Goal: Task Accomplishment & Management: Complete application form

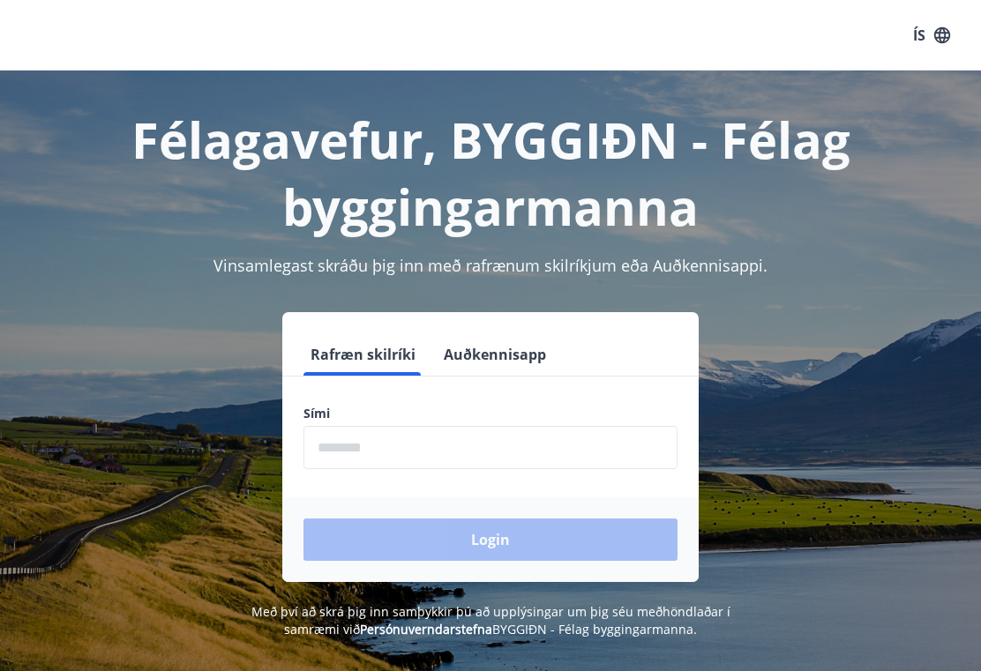
click at [390, 434] on input "phone" at bounding box center [490, 447] width 374 height 43
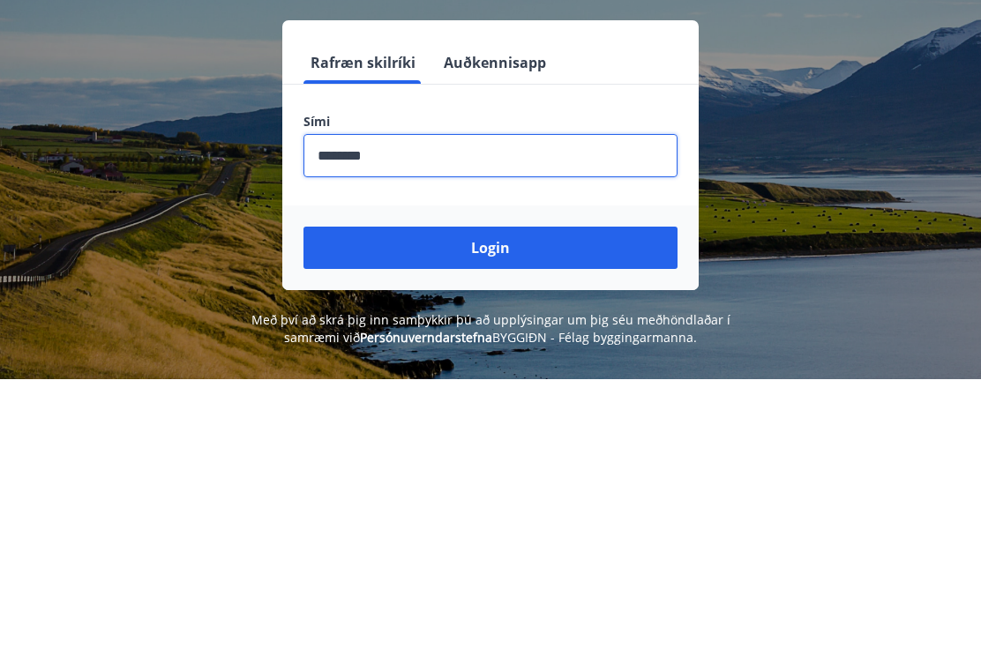
type input "********"
click at [506, 519] on button "Login" at bounding box center [490, 540] width 374 height 42
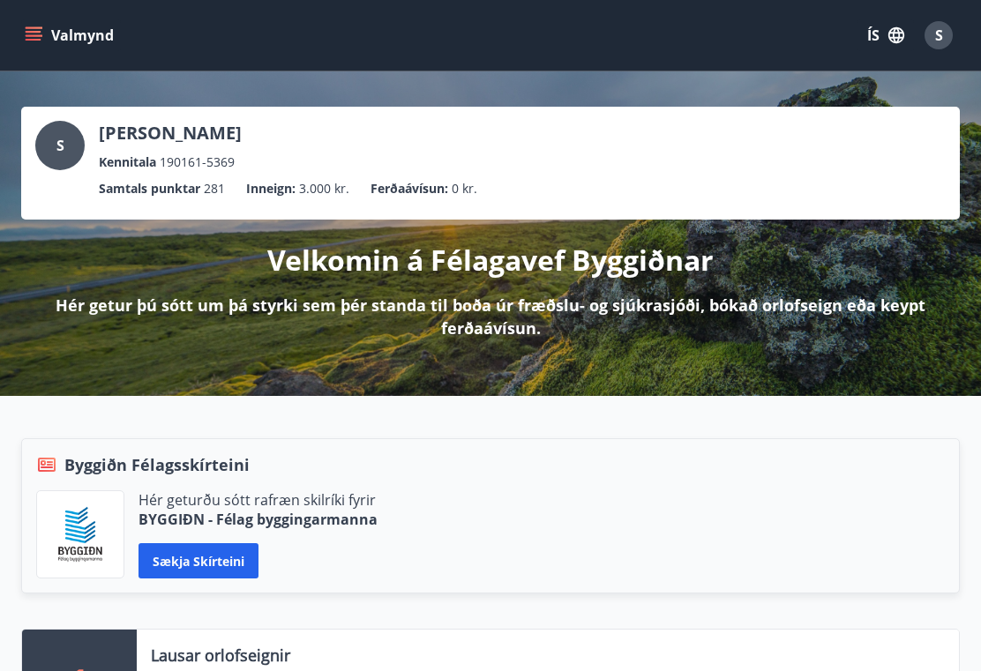
click at [79, 60] on div "Valmynd ÍS S" at bounding box center [490, 35] width 981 height 71
click at [30, 30] on icon "menu" at bounding box center [34, 35] width 18 height 18
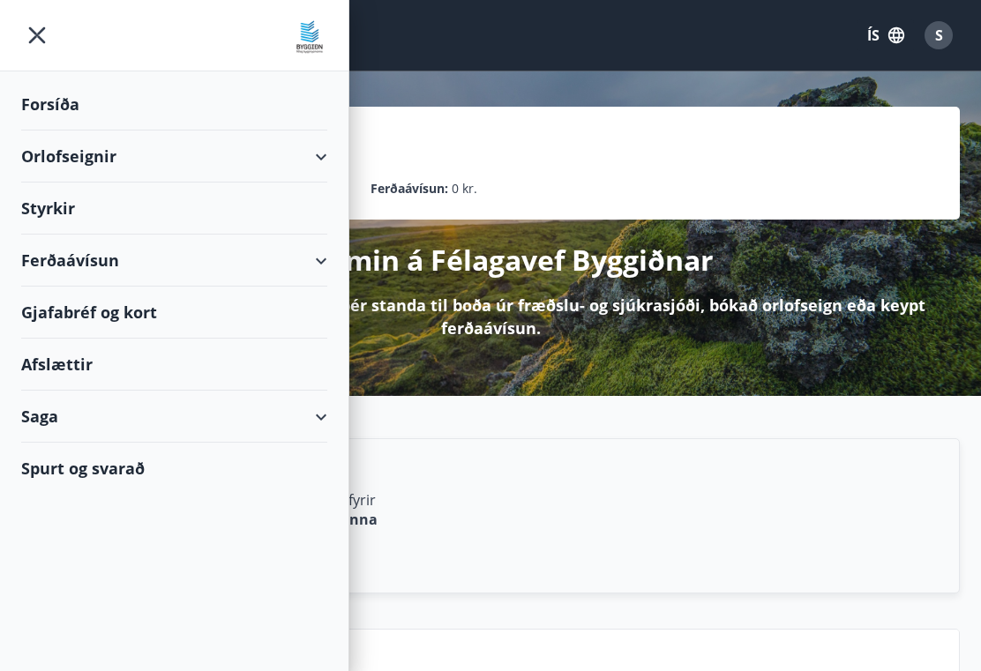
click at [49, 131] on div "Styrkir" at bounding box center [174, 105] width 306 height 52
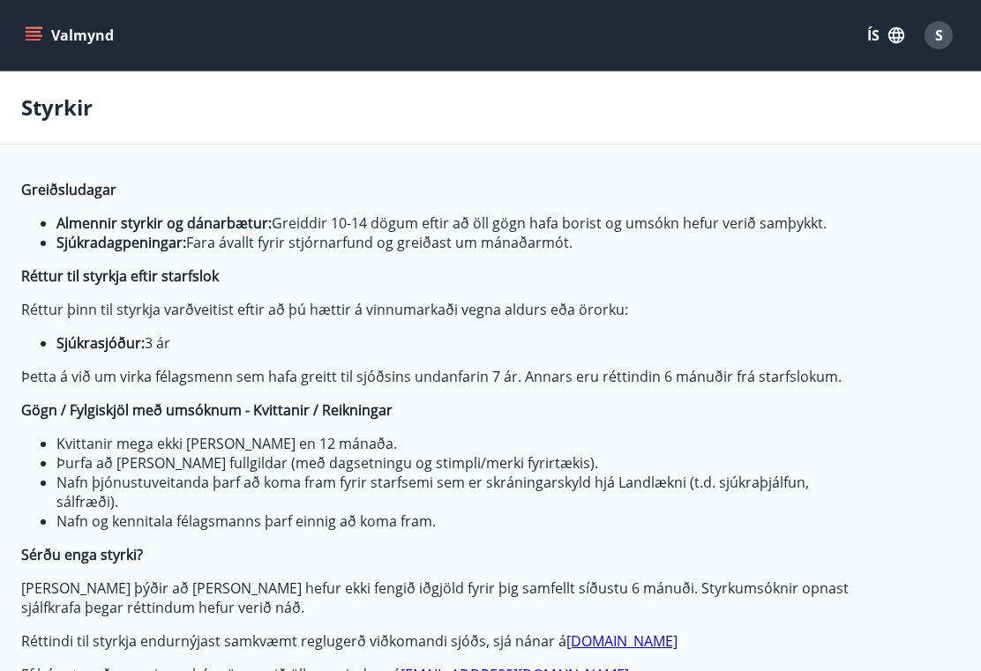
type input "***"
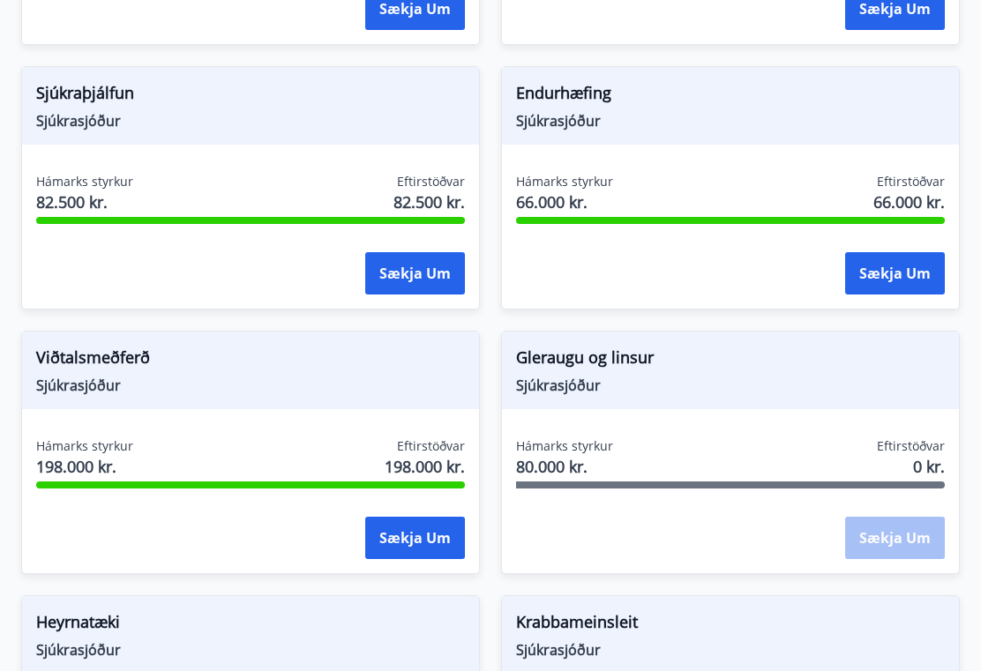
scroll to position [1063, 0]
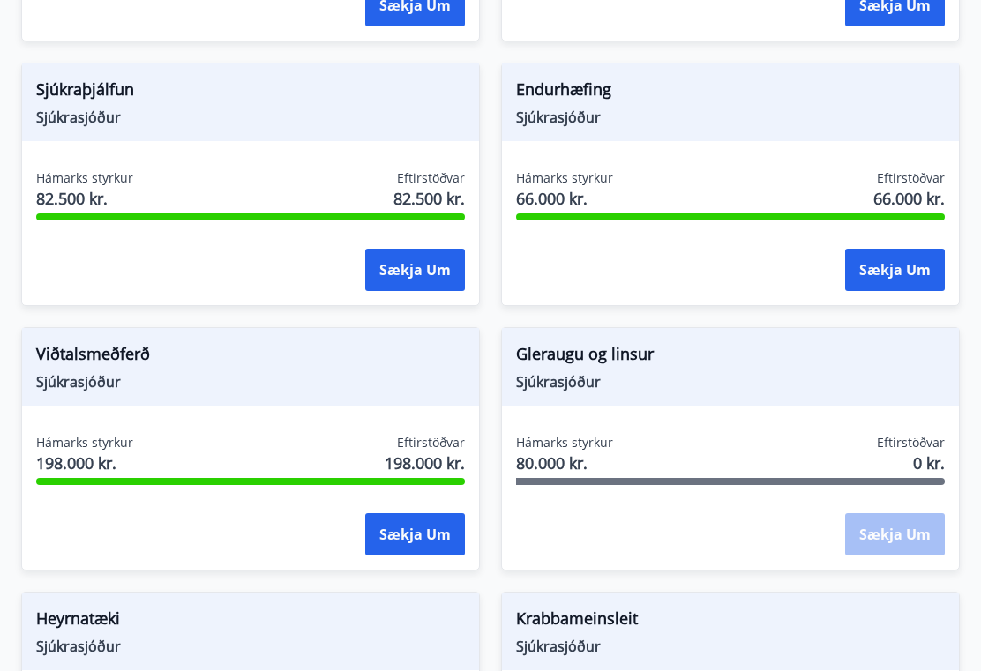
click at [616, 359] on span "Gleraugu og linsur" at bounding box center [730, 357] width 429 height 30
click at [582, 372] on span "Sjúkrasjóður" at bounding box center [730, 381] width 429 height 19
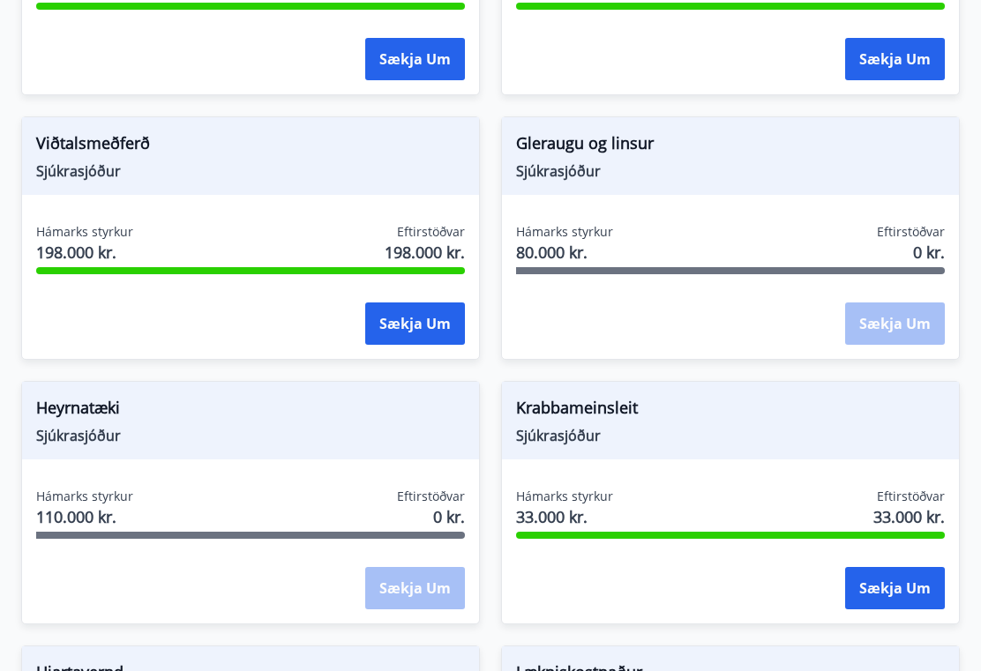
scroll to position [1275, 0]
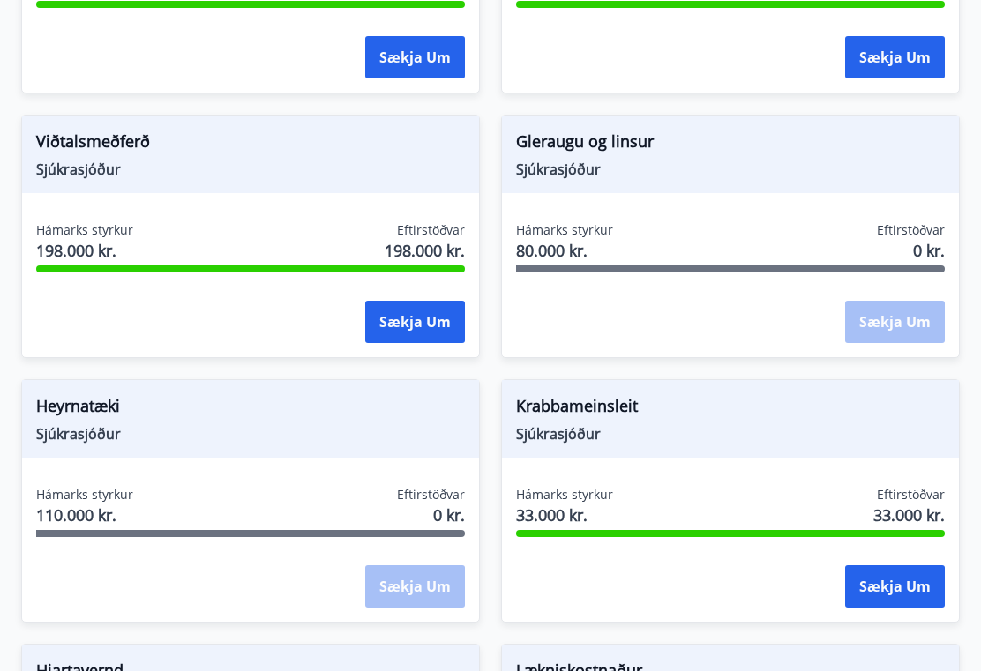
click at [878, 325] on div "Sækja um" at bounding box center [895, 324] width 100 height 44
click at [882, 332] on div "Sækja um" at bounding box center [895, 324] width 100 height 44
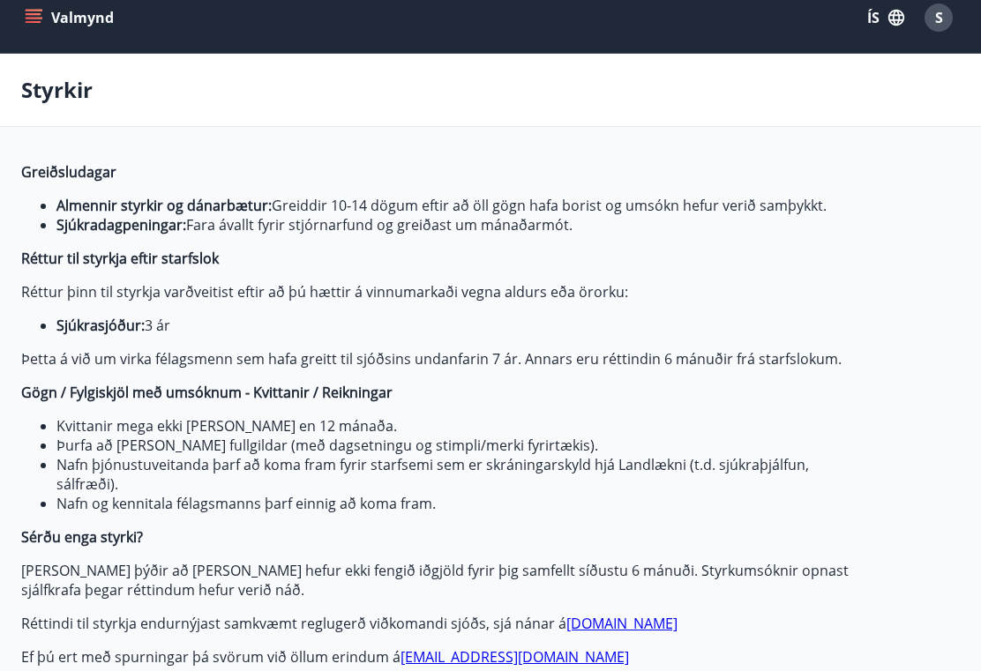
scroll to position [0, 0]
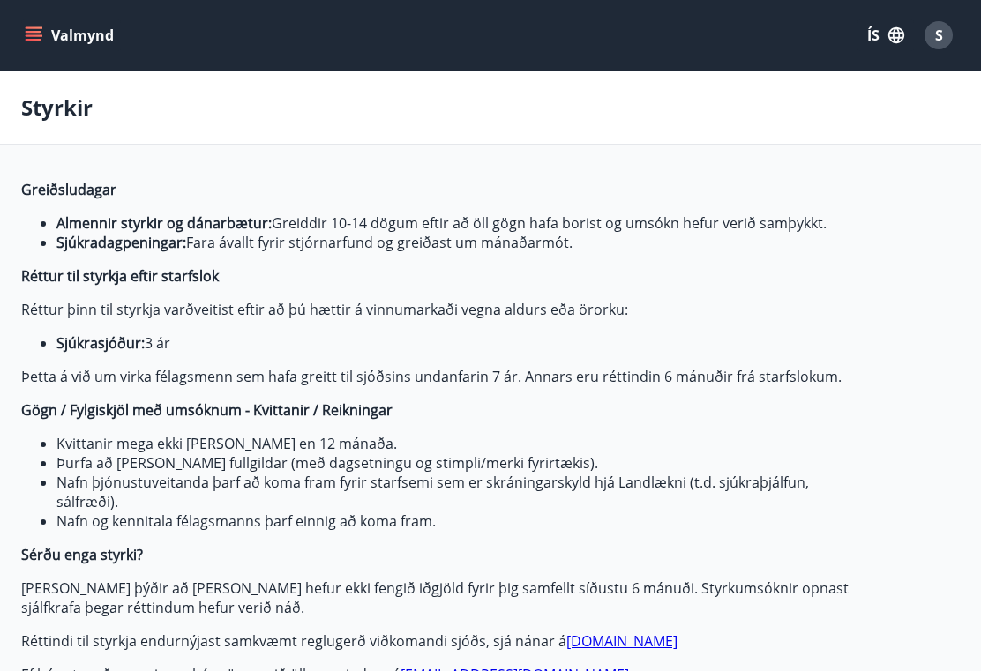
click at [34, 39] on icon "menu" at bounding box center [34, 40] width 16 height 2
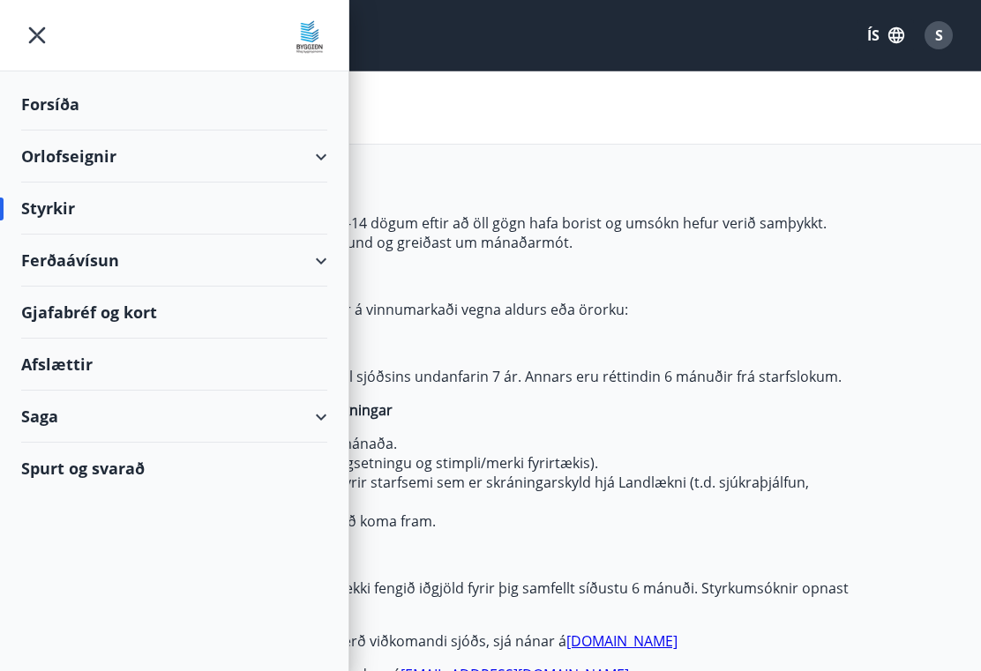
click at [101, 475] on div "Spurt og svarað" at bounding box center [174, 468] width 306 height 51
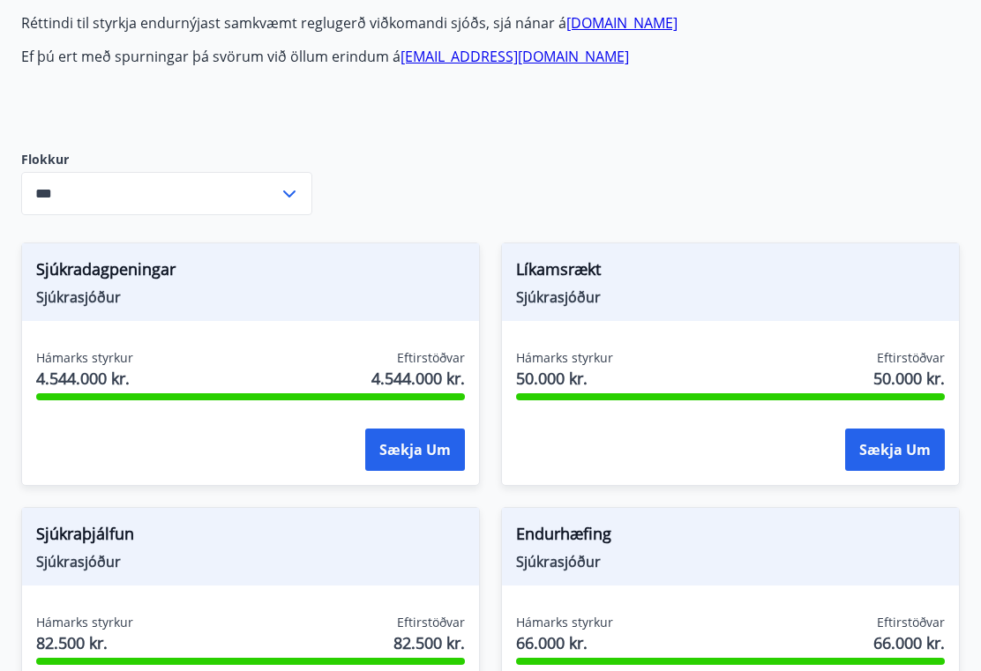
scroll to position [619, 0]
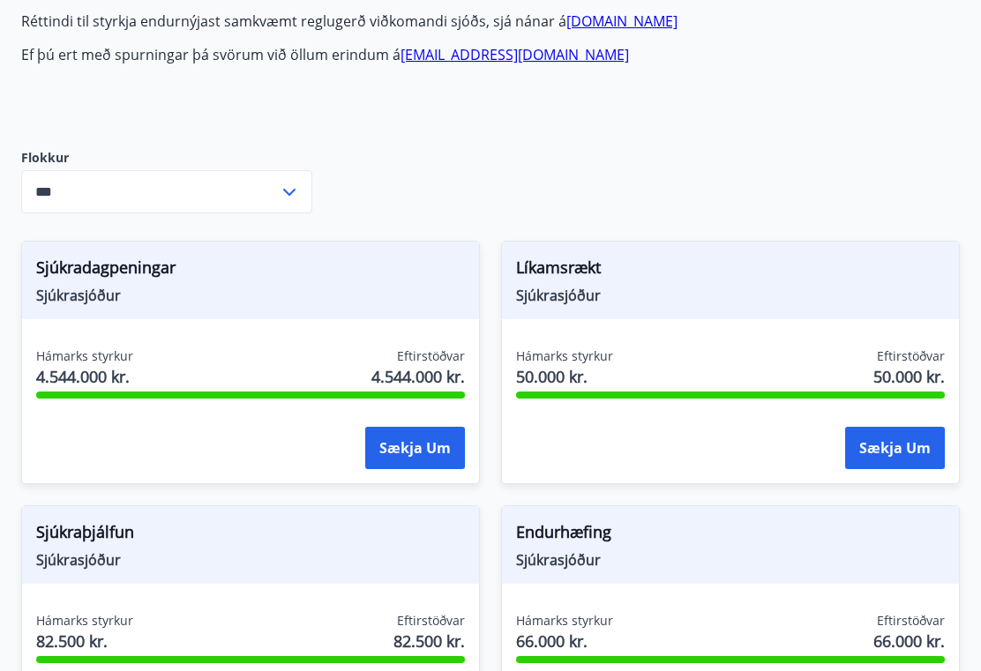
click at [298, 201] on icon at bounding box center [289, 193] width 21 height 21
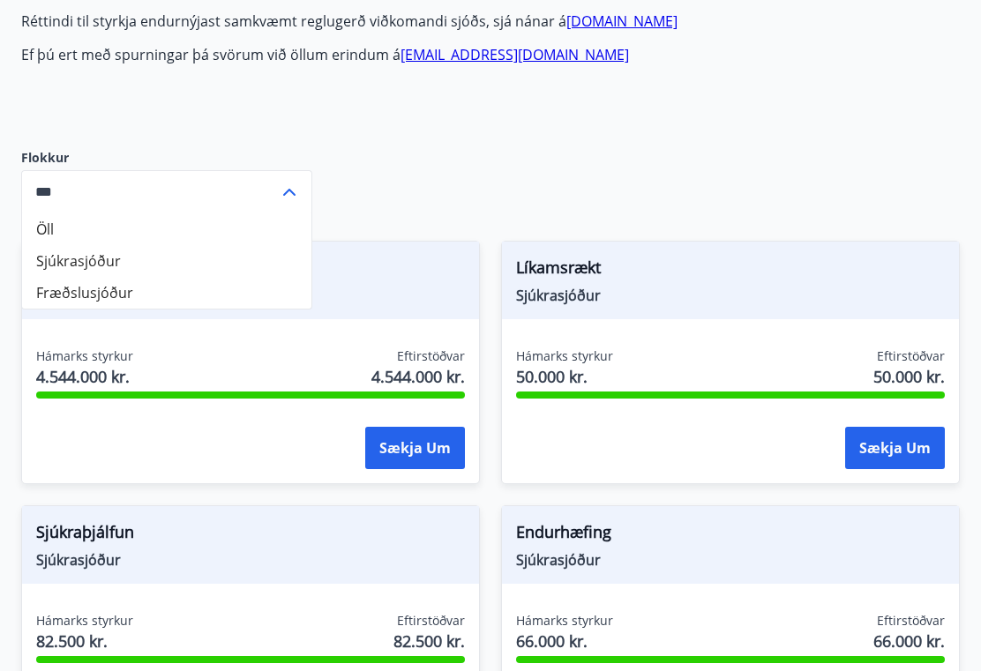
click at [254, 267] on li "Sjúkrasjóður" at bounding box center [166, 261] width 289 height 32
type input "**********"
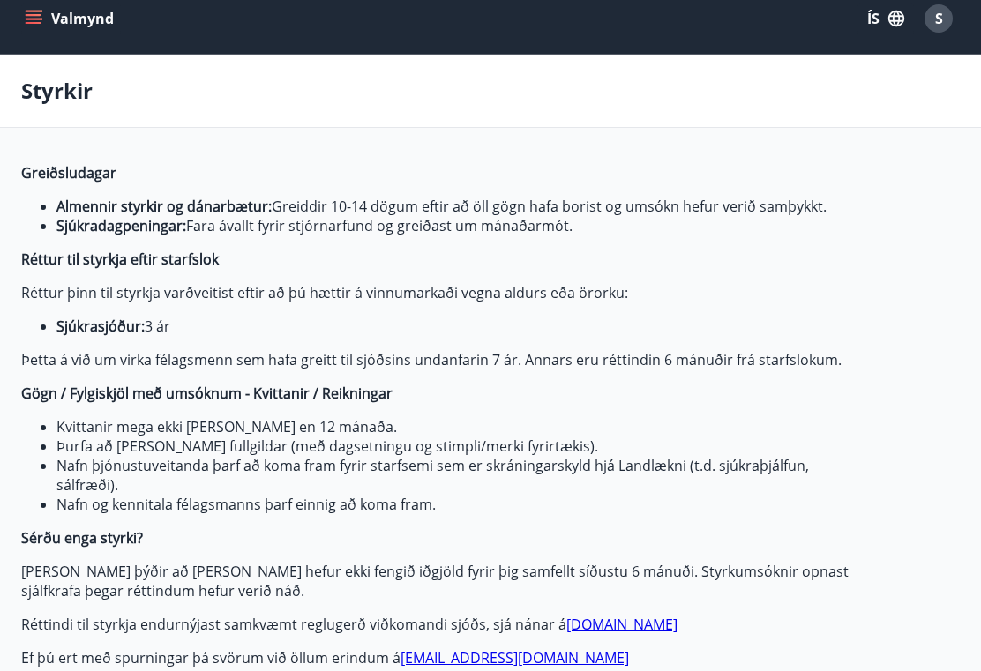
scroll to position [0, 0]
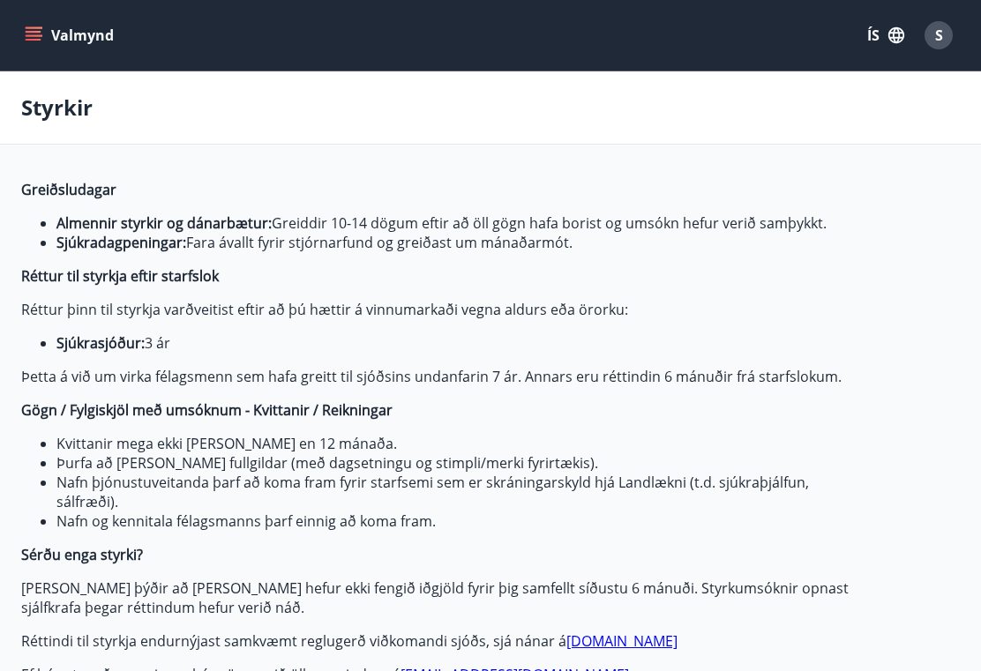
click at [40, 49] on button "Valmynd" at bounding box center [71, 35] width 100 height 32
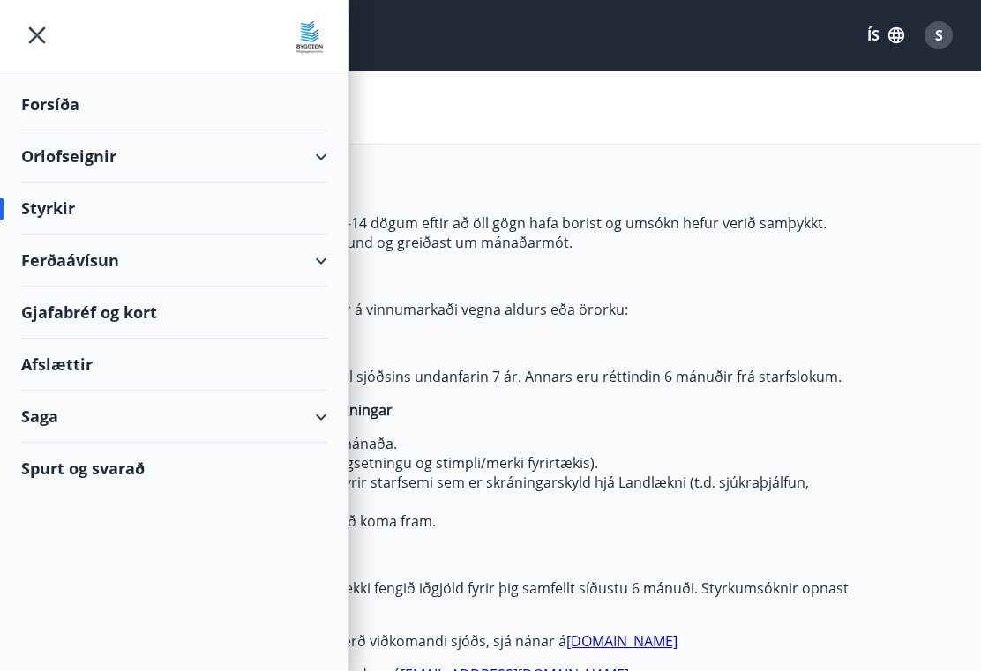
click at [49, 112] on div "Forsíða" at bounding box center [174, 105] width 306 height 52
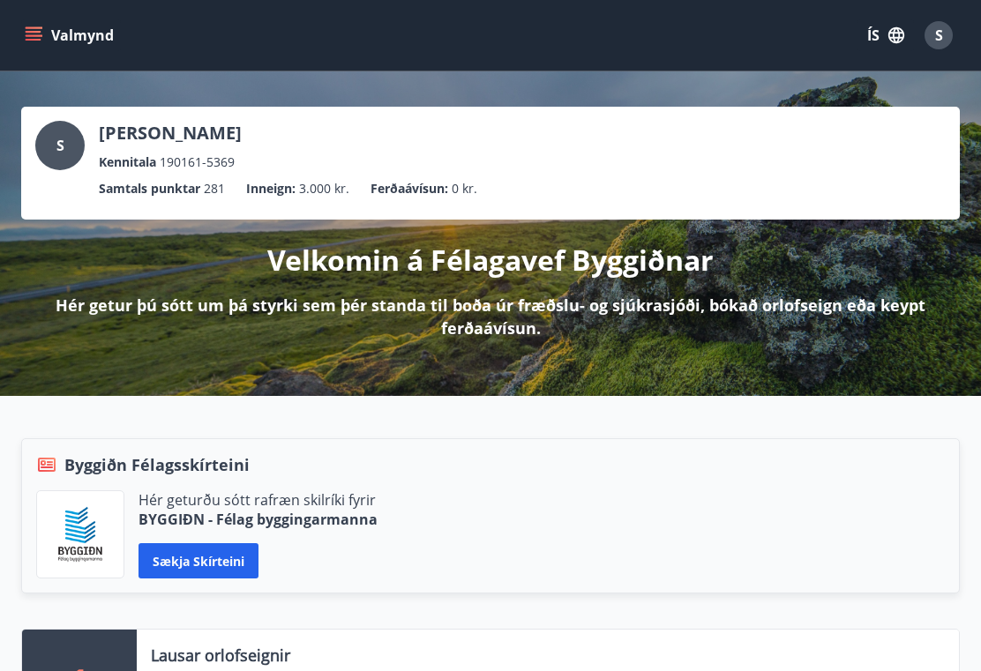
click at [941, 33] on span "S" at bounding box center [939, 35] width 8 height 19
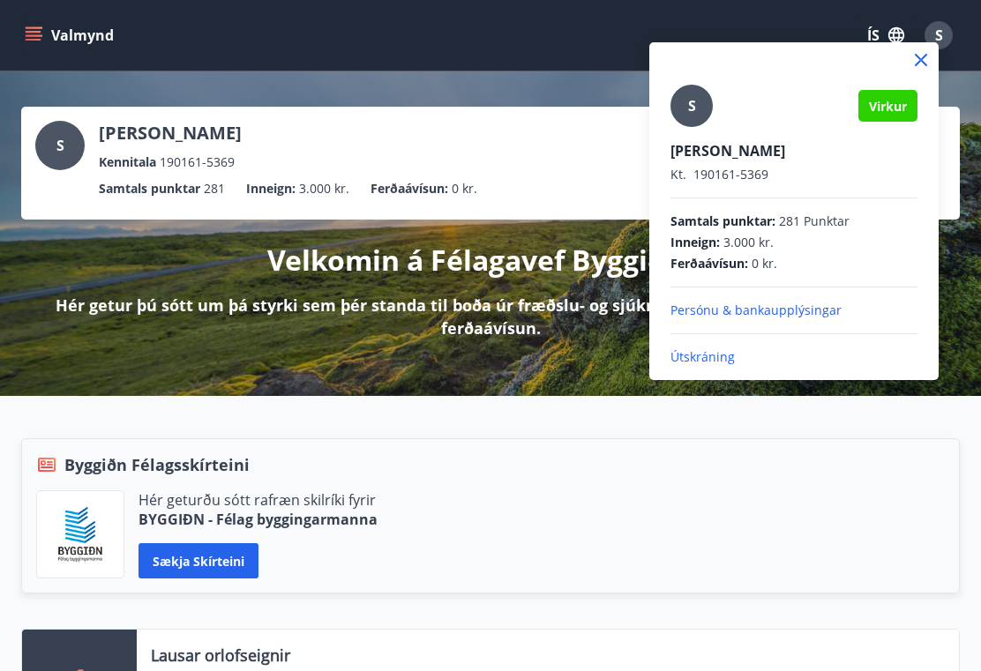
click at [596, 49] on div at bounding box center [490, 335] width 981 height 671
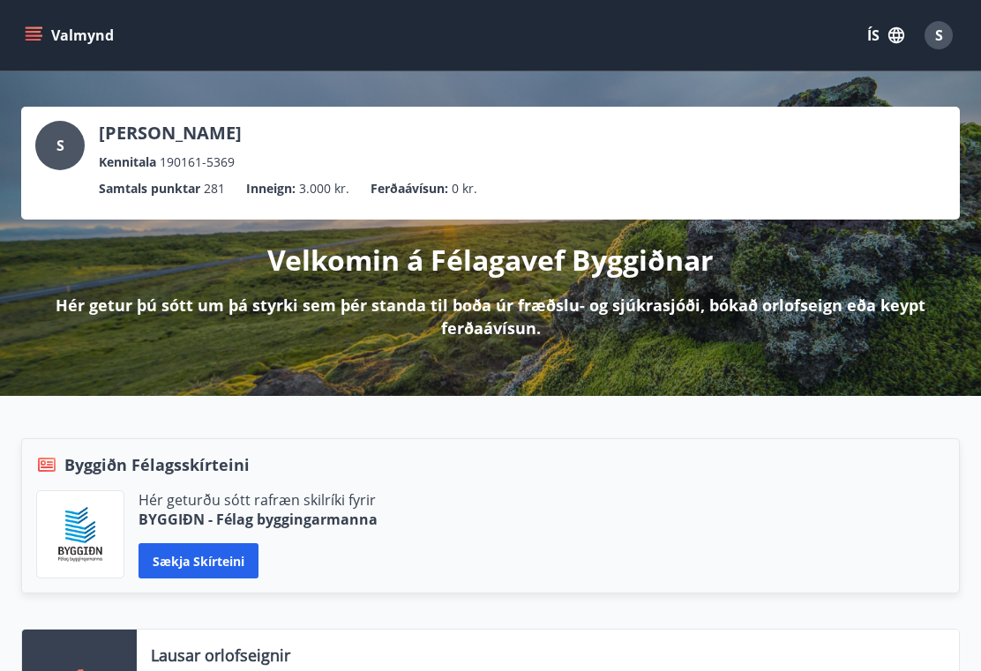
click at [887, 30] on icon "button" at bounding box center [896, 35] width 19 height 19
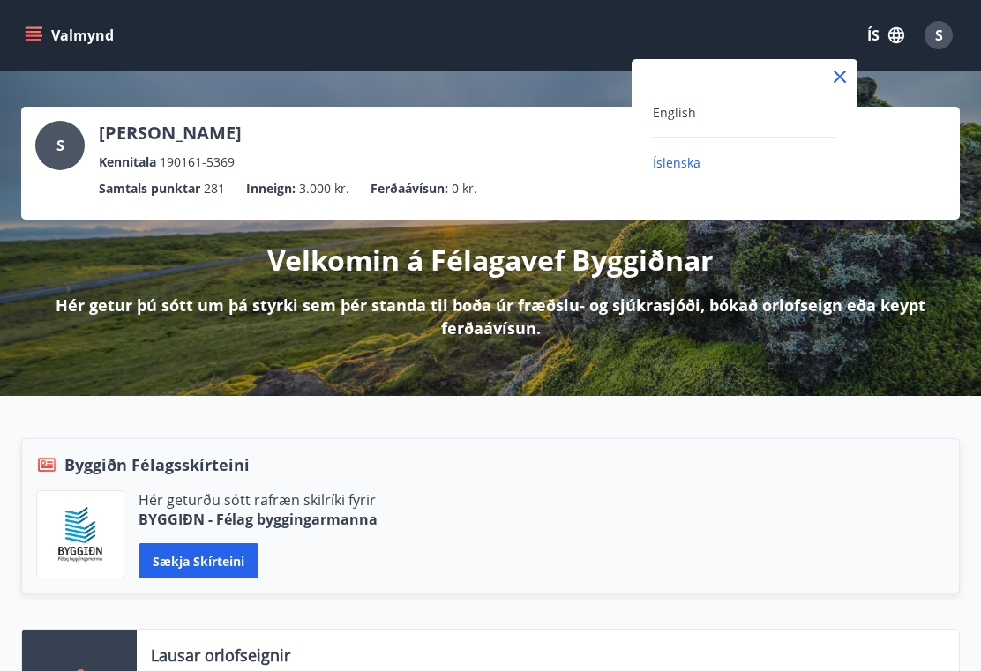
click at [882, 42] on div at bounding box center [490, 335] width 981 height 671
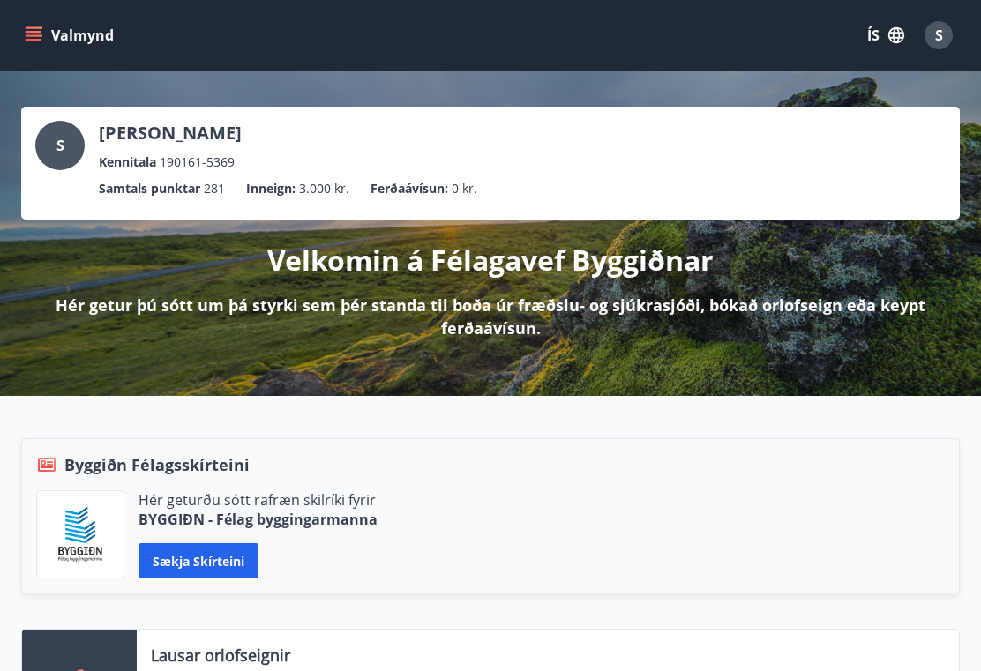
click at [931, 39] on div "S" at bounding box center [938, 35] width 28 height 28
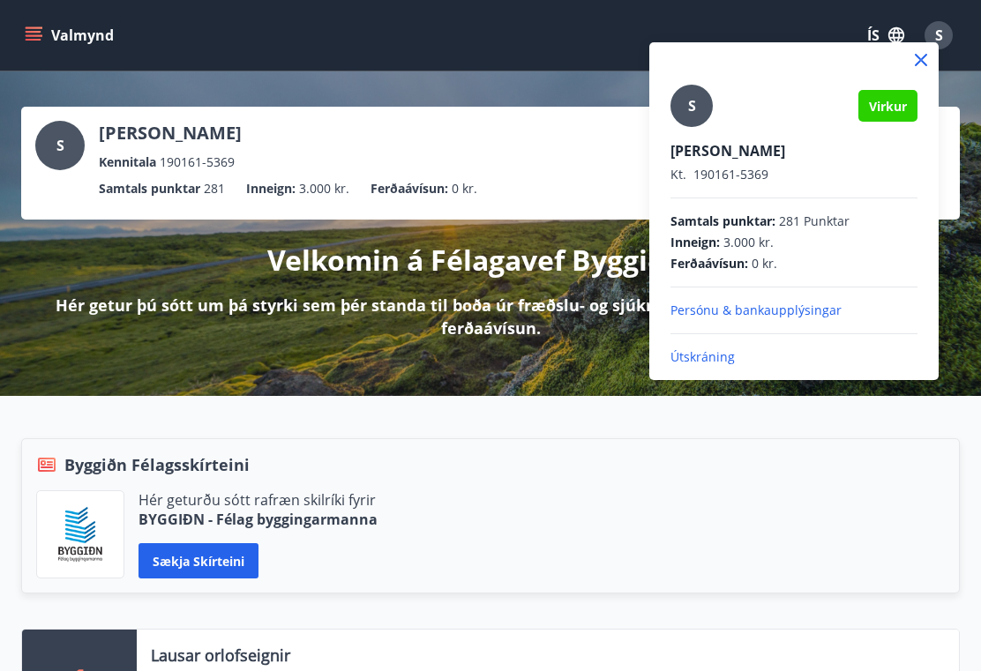
click at [936, 32] on div at bounding box center [490, 335] width 981 height 671
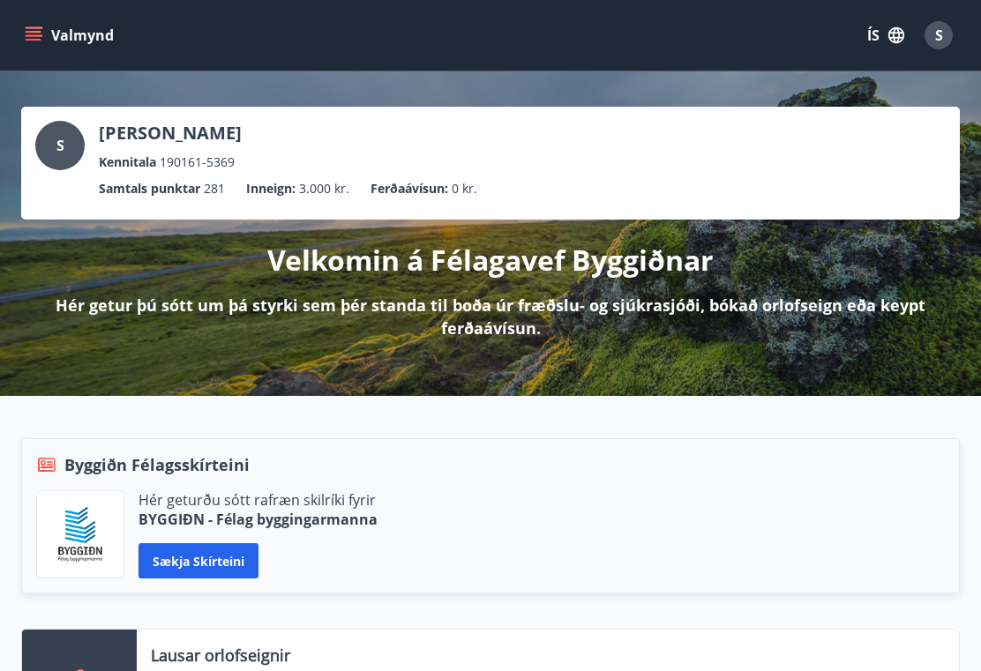
click at [38, 34] on icon "menu" at bounding box center [34, 35] width 18 height 18
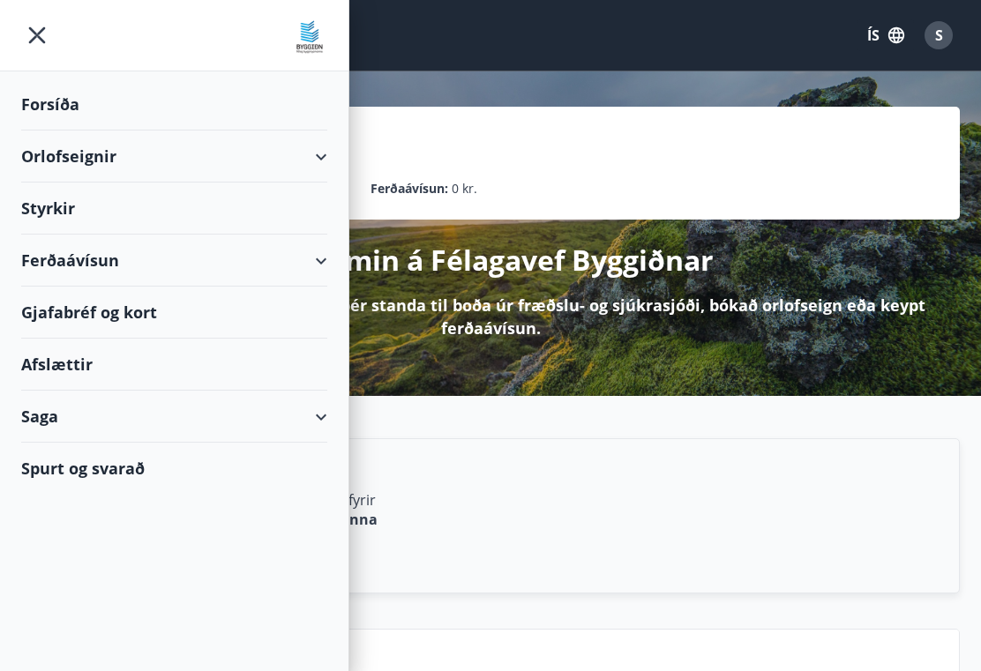
click at [314, 422] on div "Saga" at bounding box center [174, 417] width 306 height 52
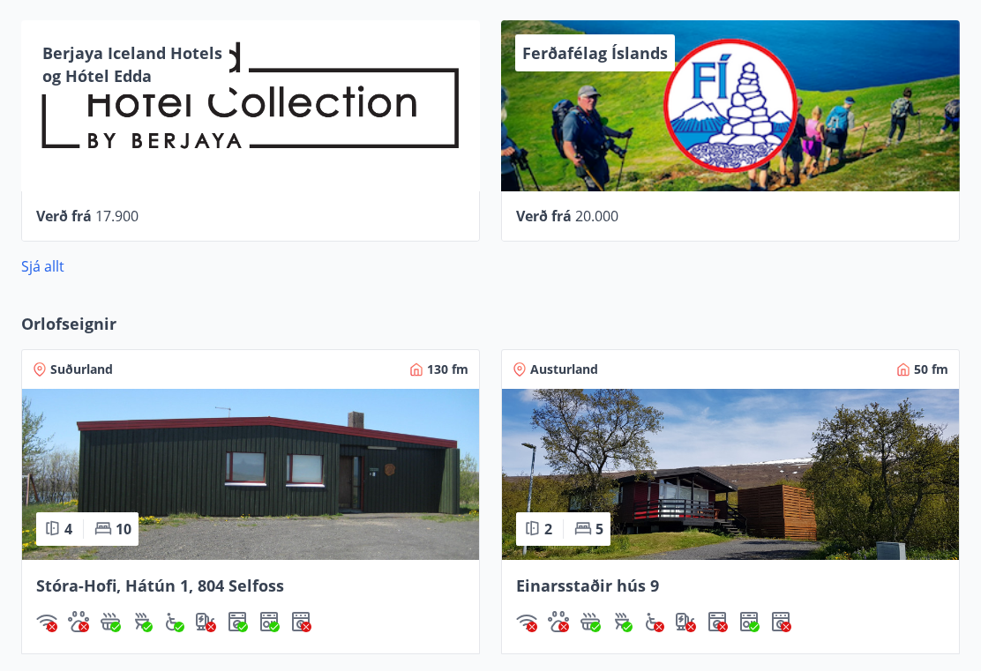
scroll to position [1163, 0]
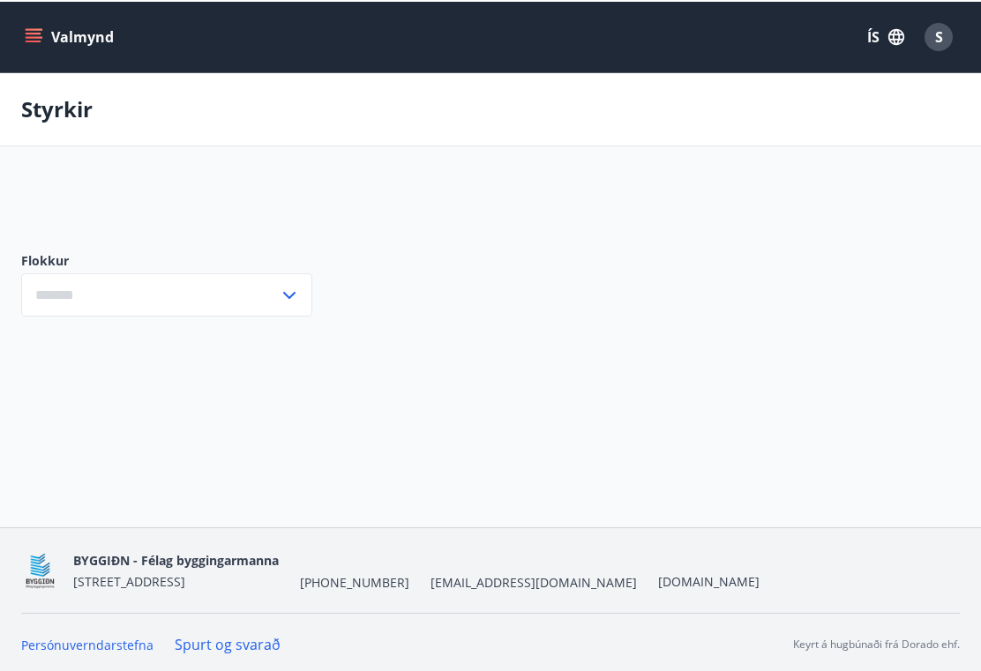
type input "***"
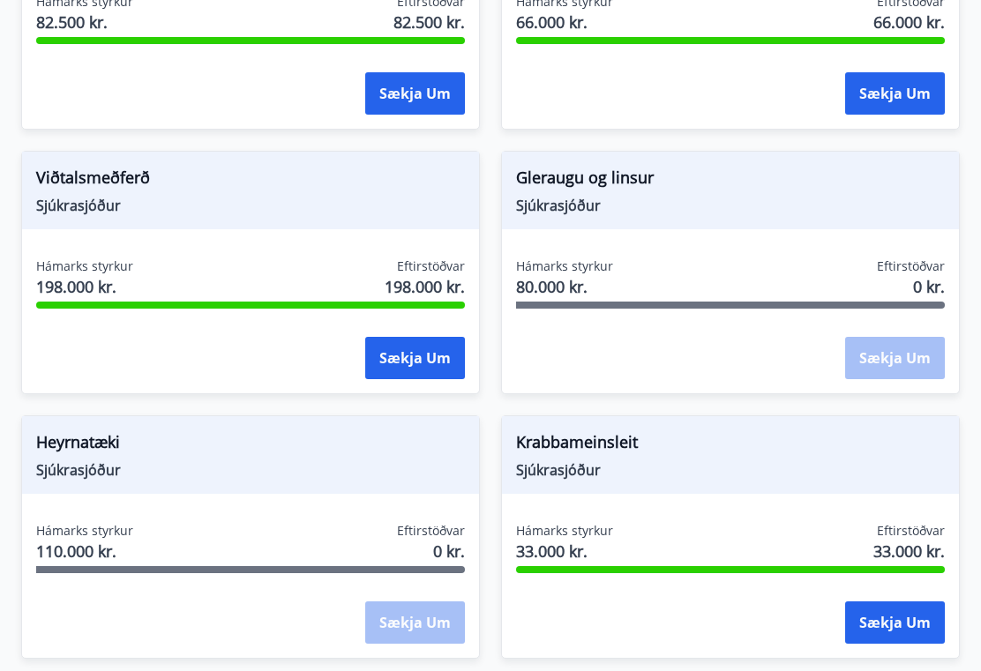
scroll to position [1238, 0]
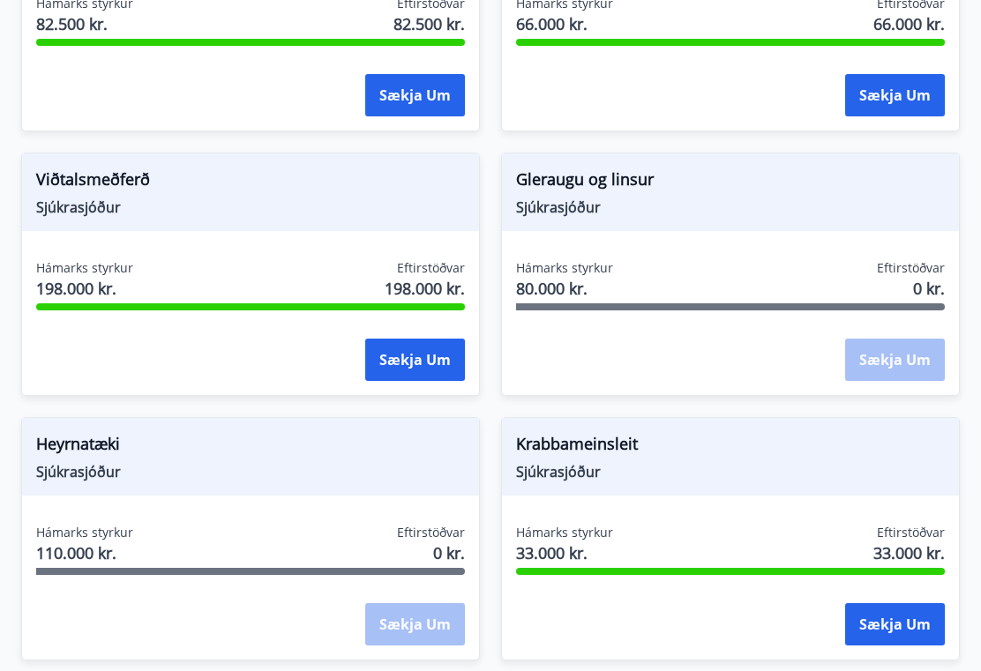
click at [900, 366] on div "Sækja um" at bounding box center [895, 361] width 100 height 44
click at [859, 290] on div "Hámarks styrkur 80.000 kr. Eftirstöðvar 0 kr." at bounding box center [730, 281] width 429 height 44
click at [638, 185] on span "Gleraugu og linsur" at bounding box center [730, 183] width 429 height 30
click at [595, 192] on span "Gleraugu og linsur" at bounding box center [730, 183] width 429 height 30
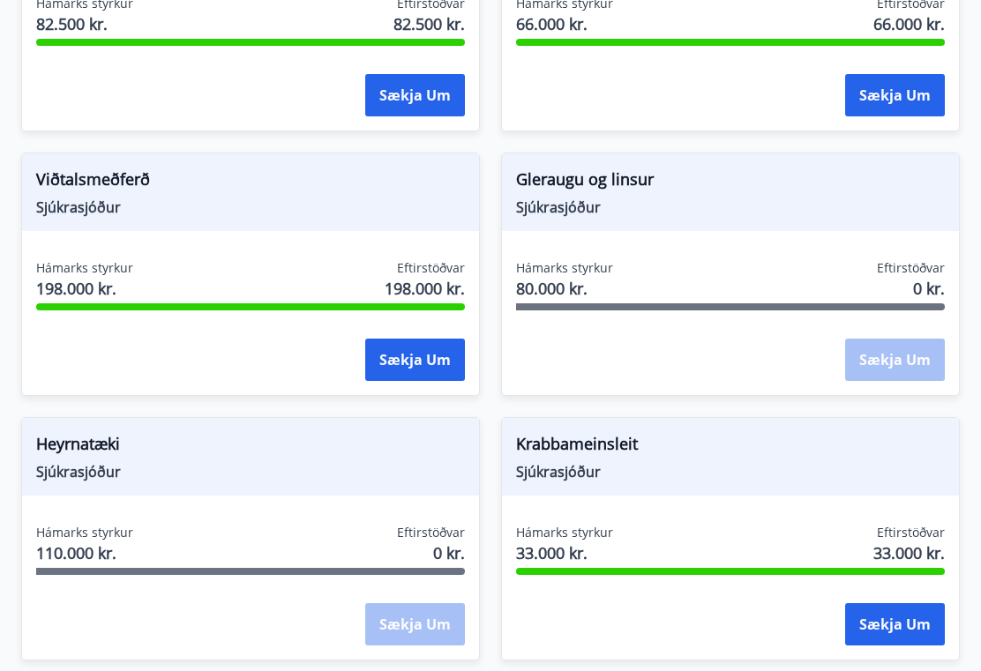
click at [603, 197] on span "Gleraugu og linsur" at bounding box center [730, 183] width 429 height 30
click at [603, 196] on span "Gleraugu og linsur" at bounding box center [730, 183] width 429 height 30
click at [574, 283] on span "80.000 kr." at bounding box center [564, 288] width 97 height 23
click at [574, 282] on span "80.000 kr." at bounding box center [564, 288] width 97 height 23
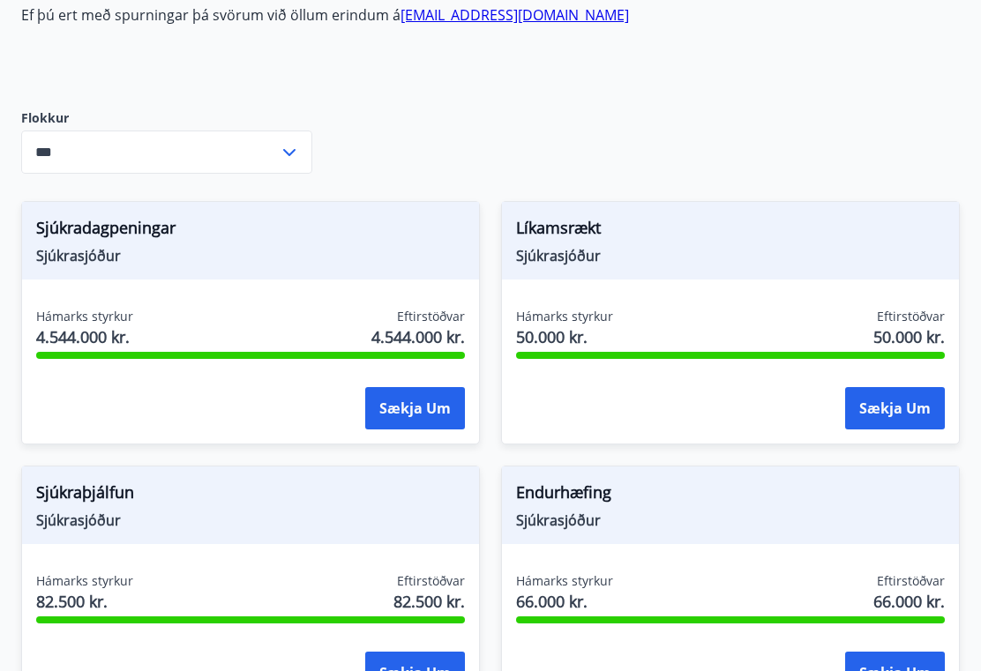
scroll to position [0, 0]
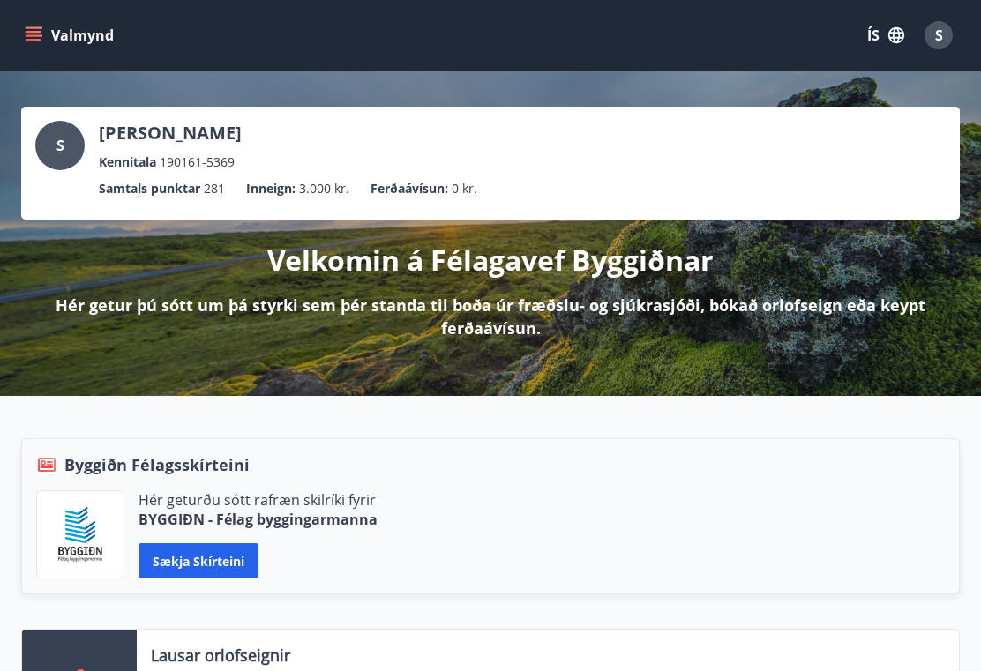
click at [873, 502] on div "Hér geturðu sótt rafræn skilríki fyrir BYGGIÐN - Félag byggingarmanna Sækja skí…" at bounding box center [490, 534] width 909 height 88
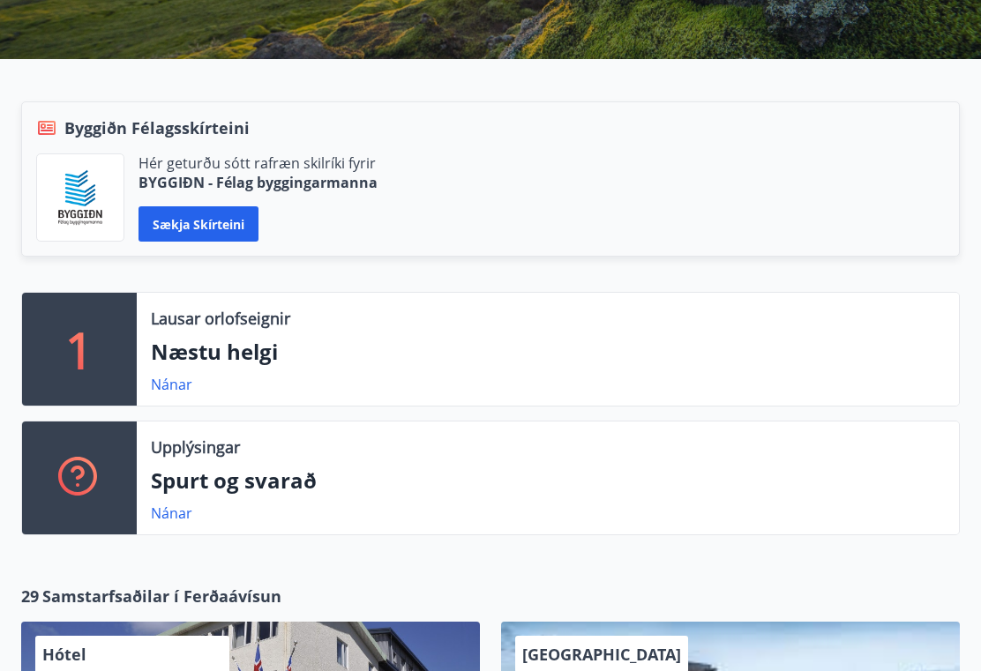
scroll to position [341, 0]
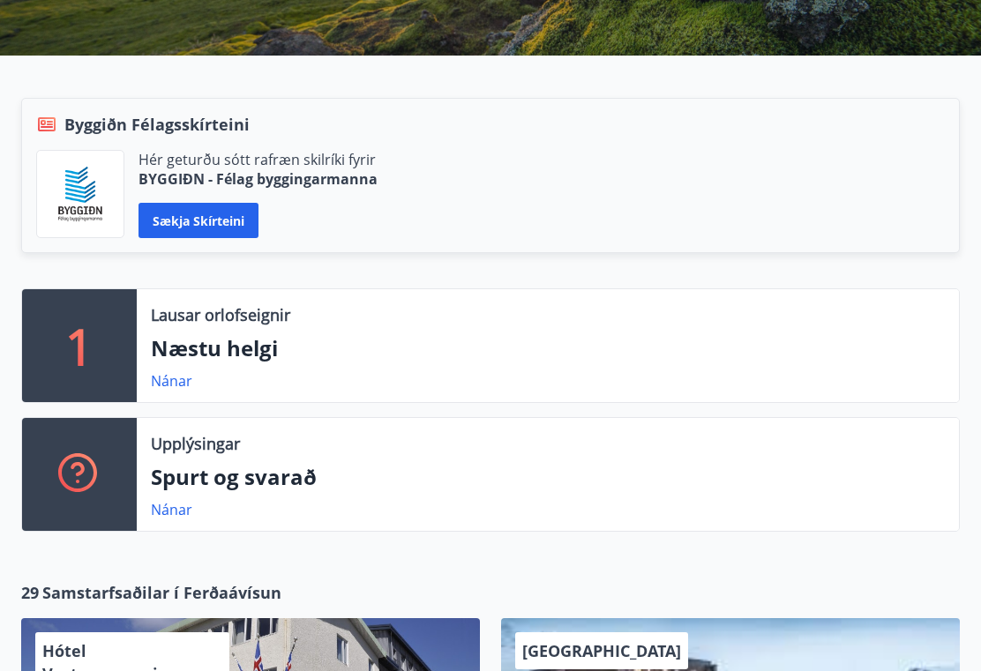
click at [220, 220] on button "Sækja skírteini" at bounding box center [198, 220] width 120 height 35
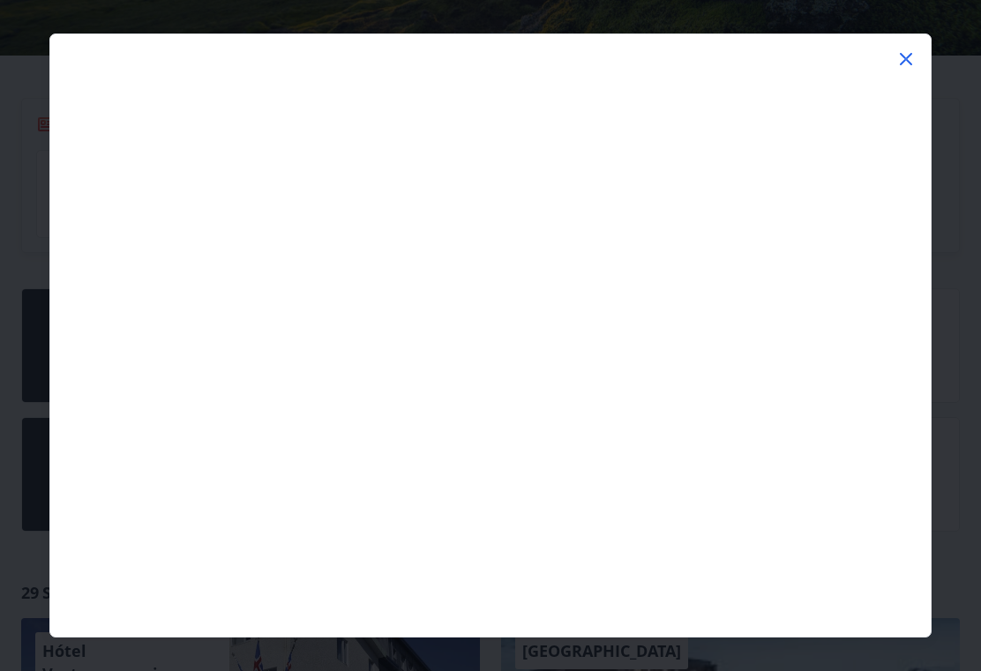
click at [914, 61] on icon at bounding box center [905, 59] width 21 height 21
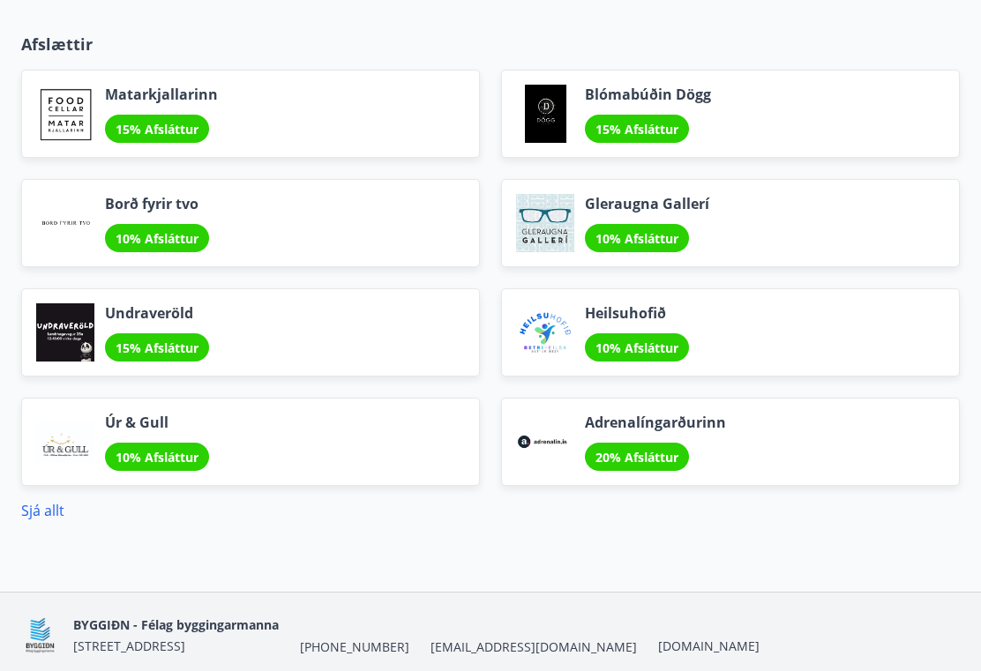
scroll to position [2228, 0]
click at [49, 513] on link "Sjá allt" at bounding box center [42, 510] width 43 height 19
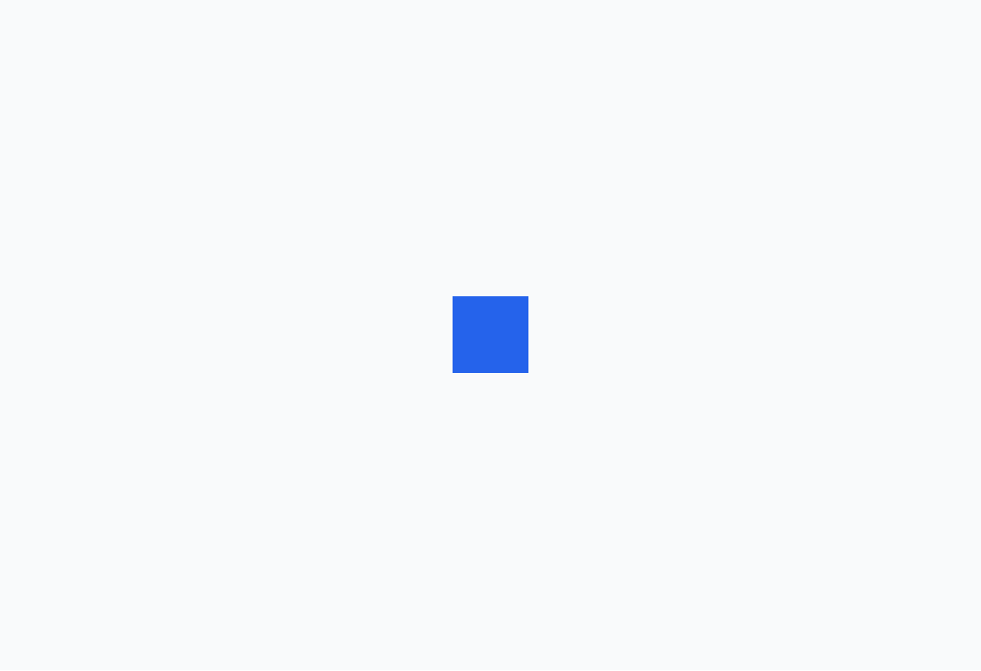
scroll to position [1, 0]
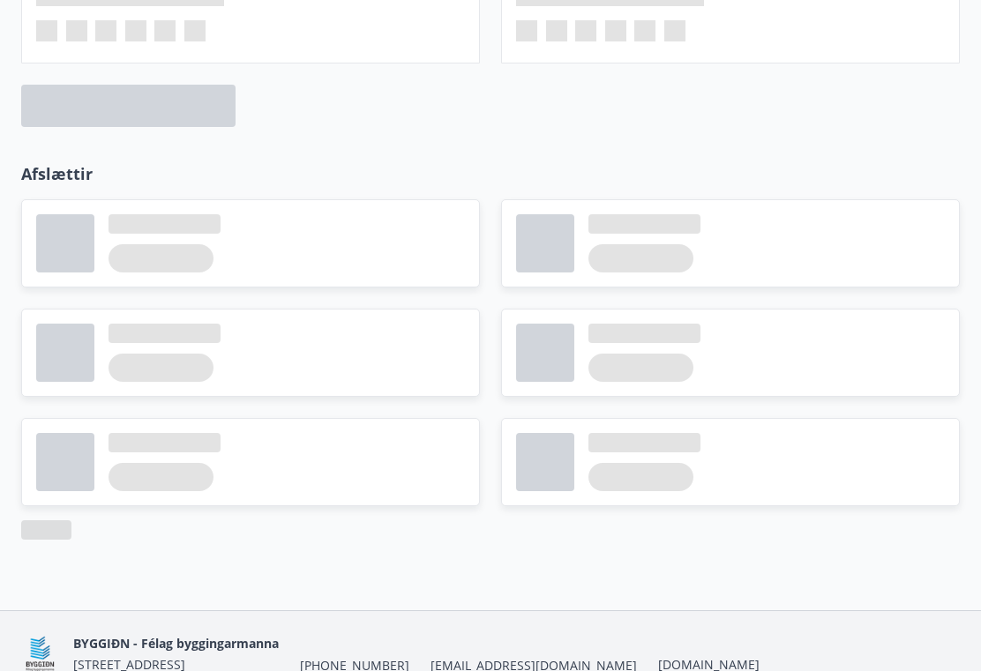
scroll to position [2211, 0]
